Goal: Find specific page/section: Find specific page/section

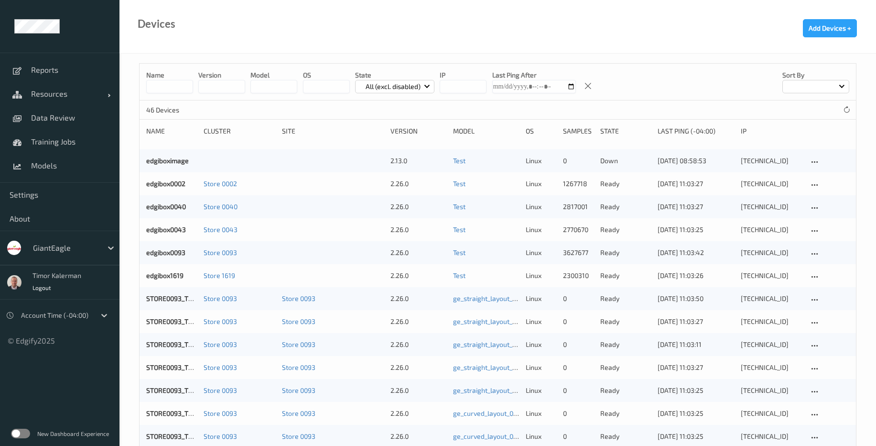
click at [23, 429] on label at bounding box center [20, 433] width 19 height 10
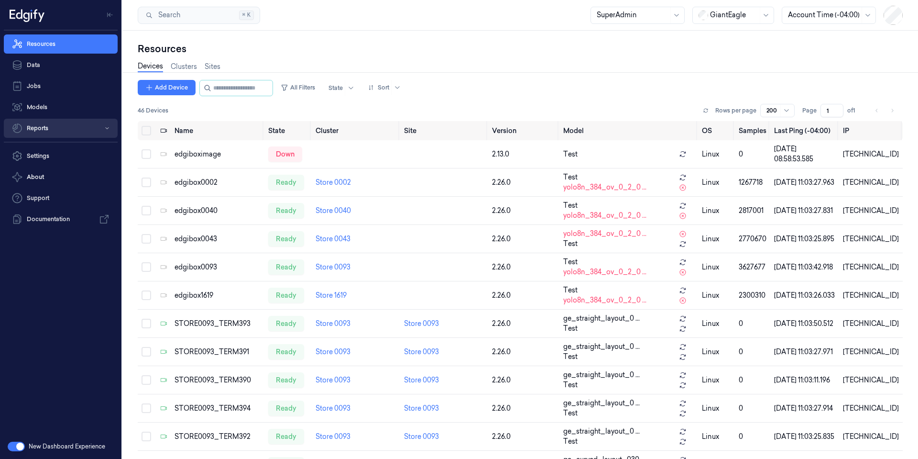
click at [63, 136] on button "Reports" at bounding box center [61, 128] width 114 height 19
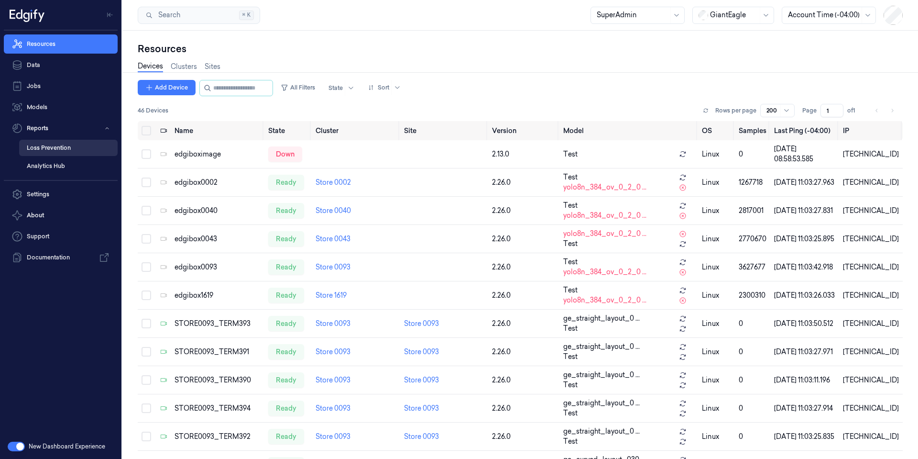
click at [73, 149] on link "Loss Prevention" at bounding box center [68, 148] width 99 height 16
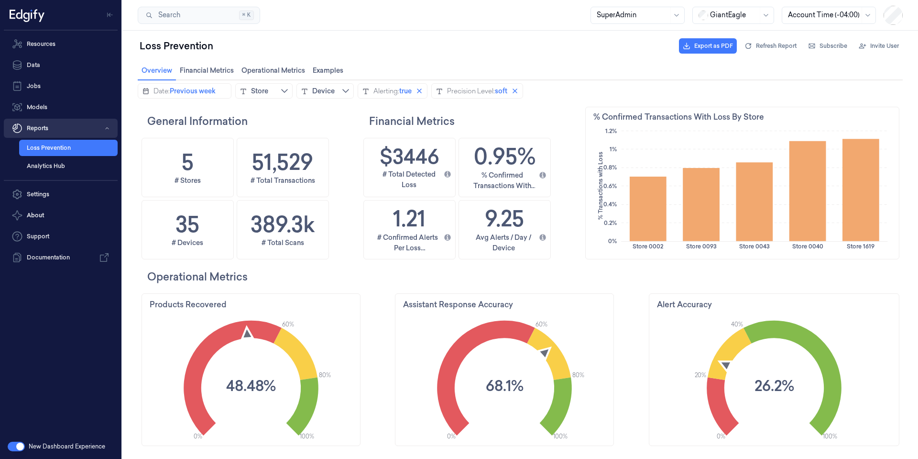
scroll to position [235, 50]
click at [281, 91] on button "Store" at bounding box center [263, 90] width 57 height 15
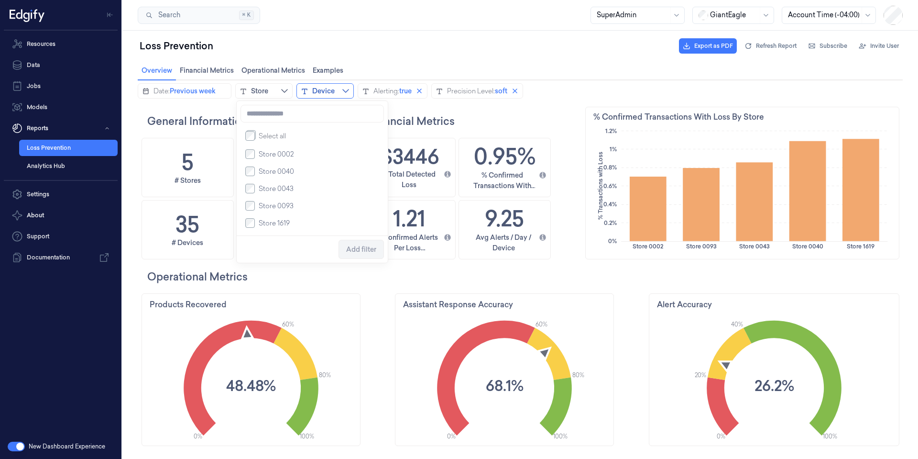
click at [344, 84] on button "Device" at bounding box center [324, 90] width 57 height 15
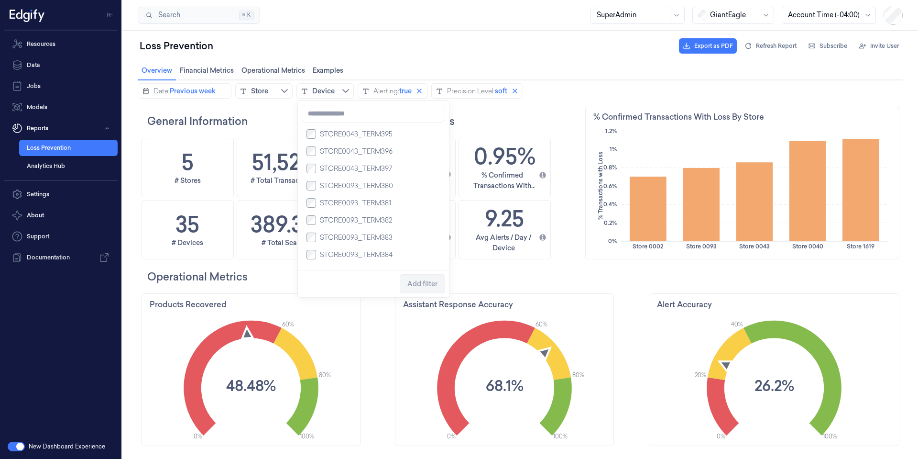
scroll to position [568, 0]
click at [548, 56] on div "Loss Prevention Export as PDF Refresh Report Subscribe Invite User" at bounding box center [520, 45] width 765 height 23
click at [538, 73] on div "Overview Overview Financial Metrics Financial Metrics Operational Metrics Opera…" at bounding box center [520, 70] width 765 height 19
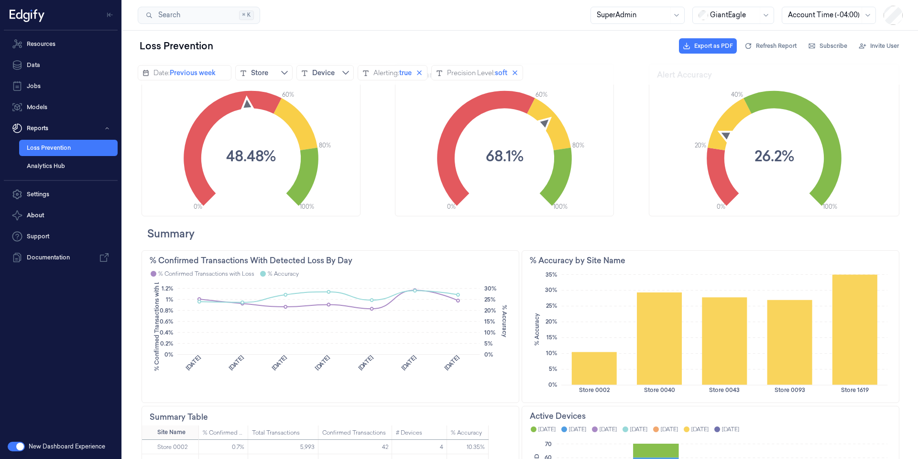
scroll to position [0, 0]
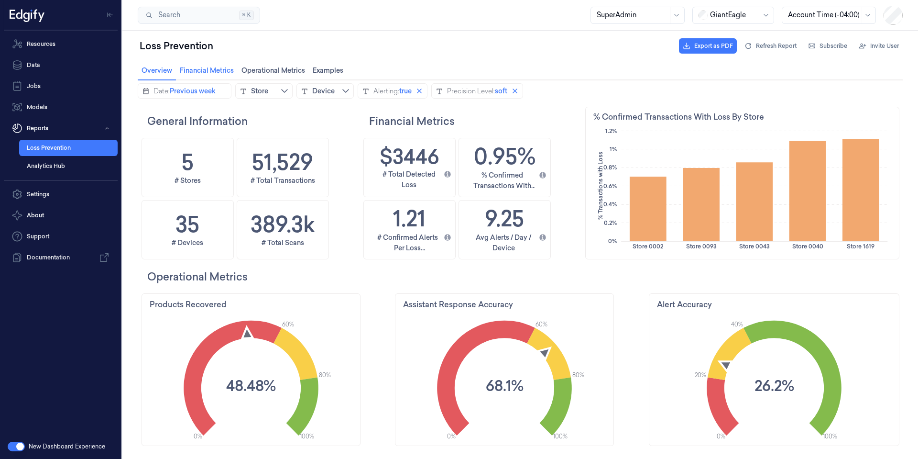
click at [207, 70] on span "Financial Metrics Financial Metrics" at bounding box center [207, 70] width 60 height 12
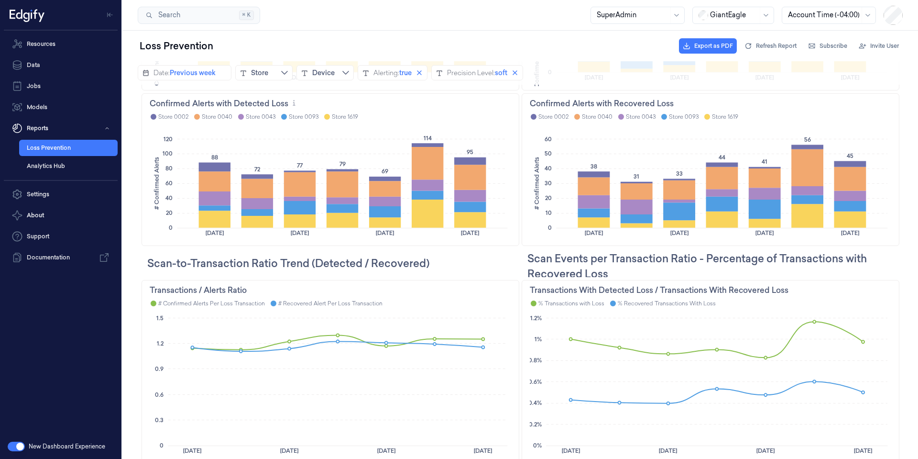
scroll to position [581, 0]
